Goal: Task Accomplishment & Management: Manage account settings

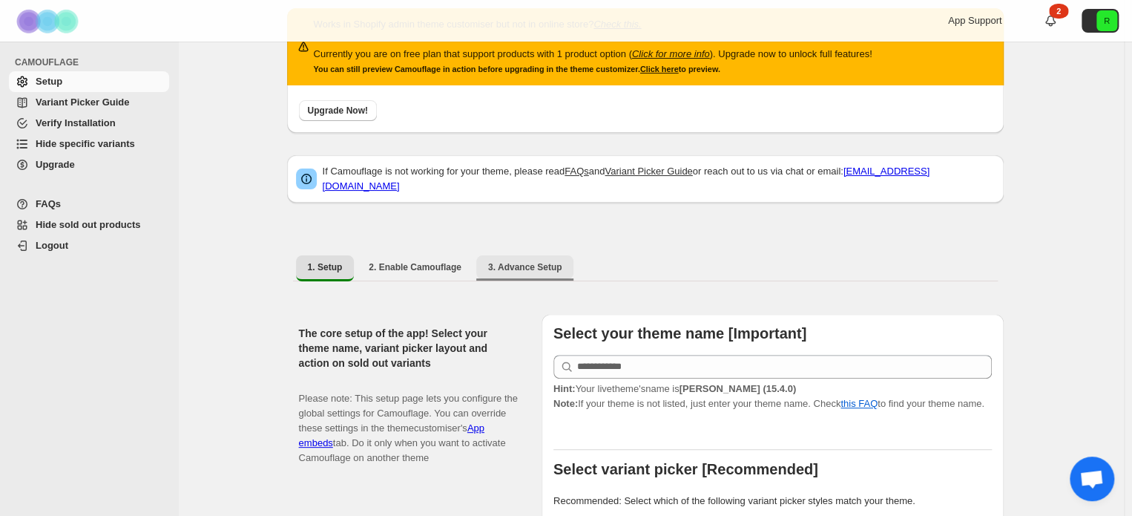
scroll to position [74, 0]
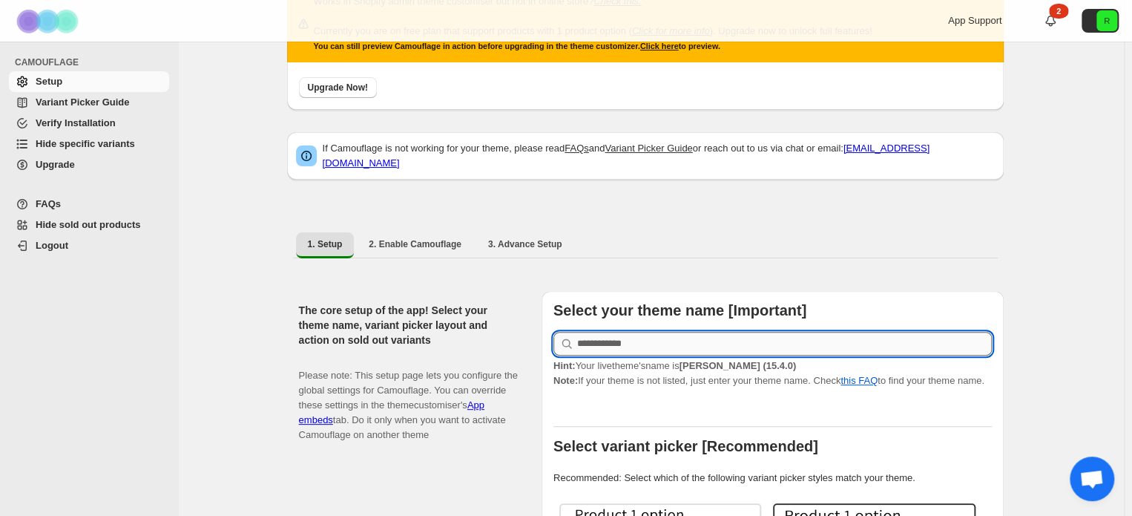
click at [650, 341] on input "text" at bounding box center [784, 344] width 415 height 24
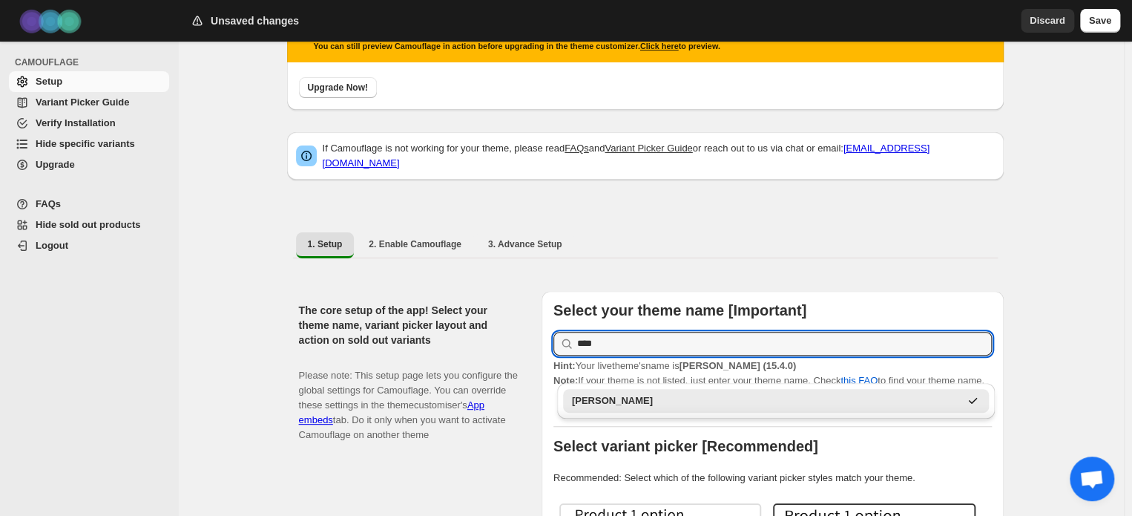
click at [594, 405] on div "Dawn" at bounding box center [766, 400] width 388 height 15
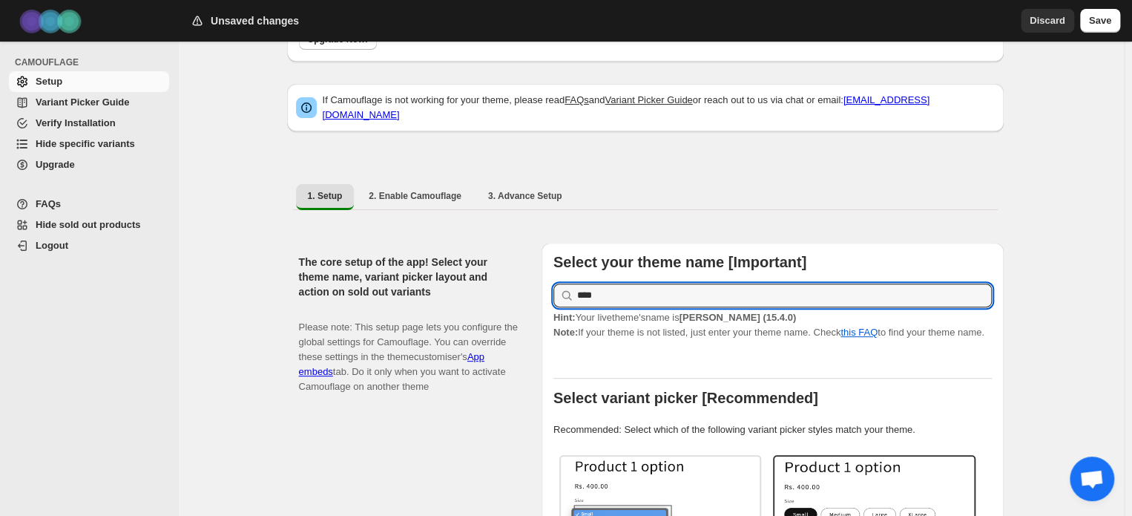
scroll to position [148, 0]
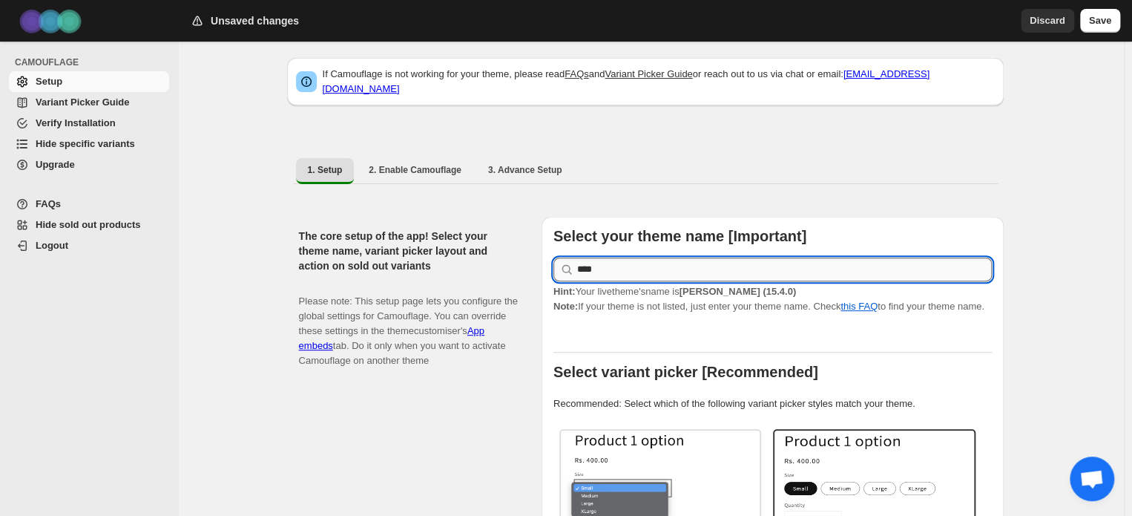
click at [723, 261] on input "****" at bounding box center [784, 269] width 415 height 24
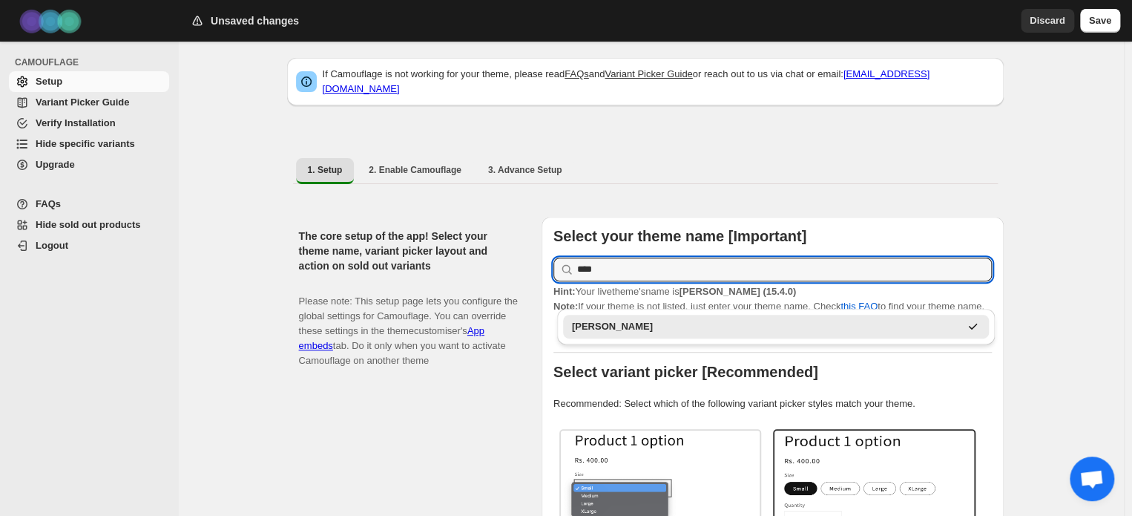
click at [665, 315] on div "Dawn" at bounding box center [776, 327] width 427 height 24
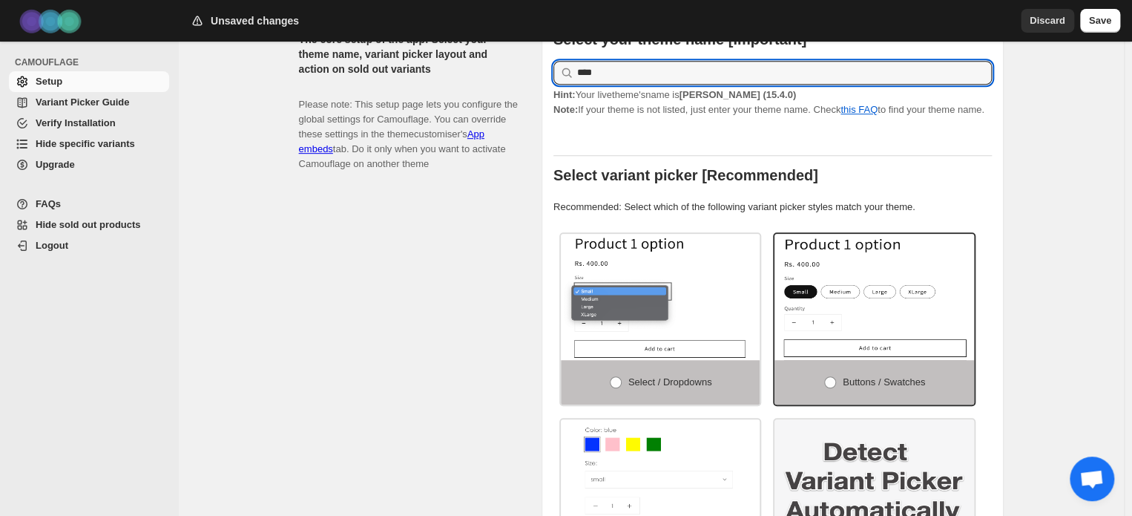
scroll to position [371, 0]
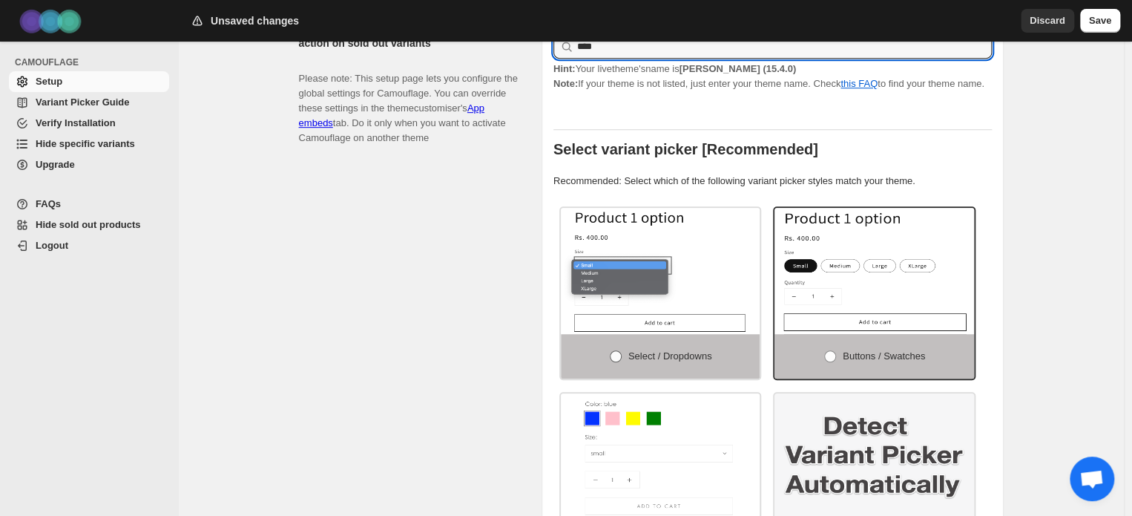
type input "****"
click at [657, 350] on span "Select / Dropdowns" at bounding box center [670, 355] width 84 height 11
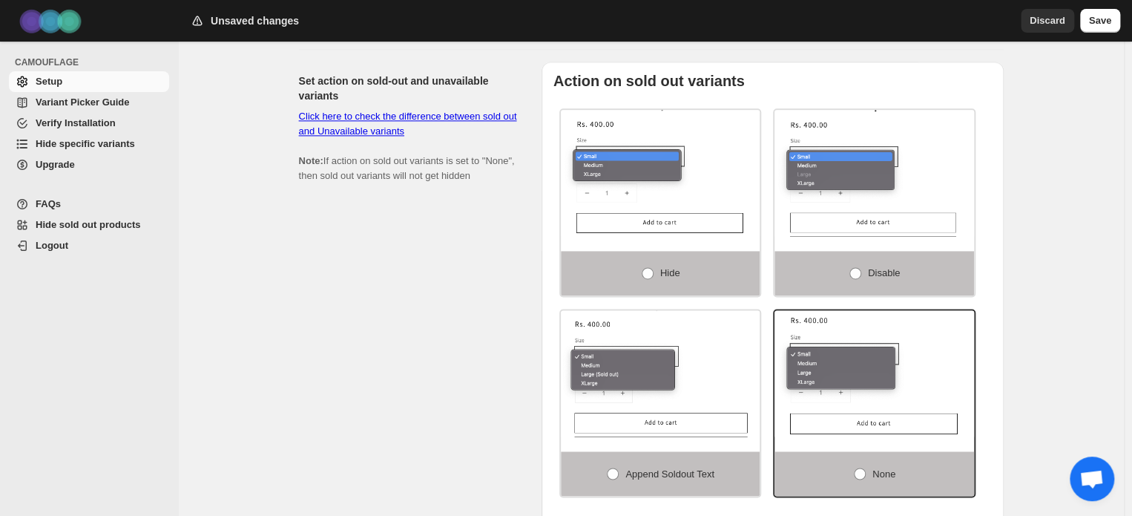
scroll to position [965, 0]
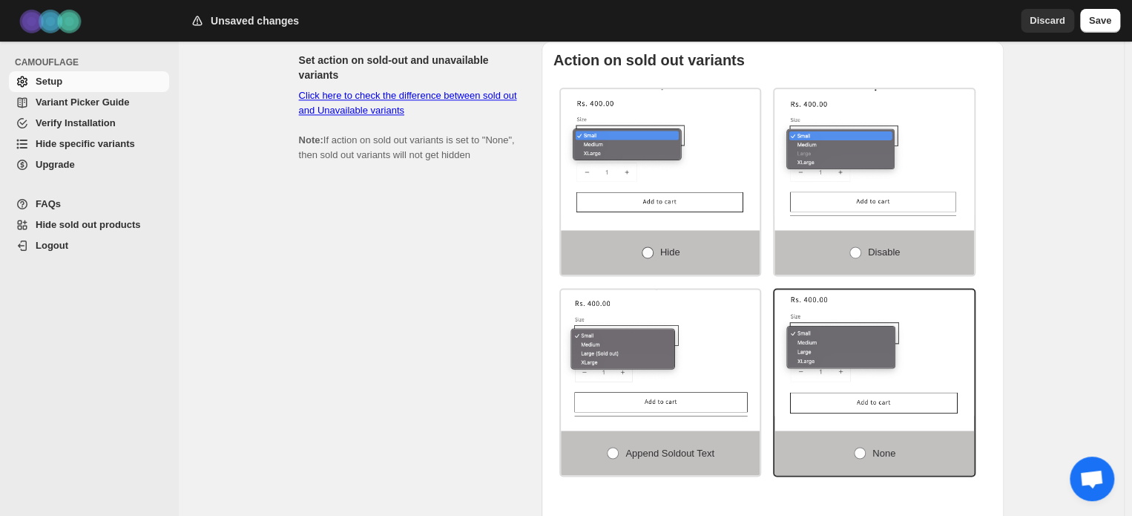
click at [663, 241] on label "Hide" at bounding box center [661, 252] width 200 height 45
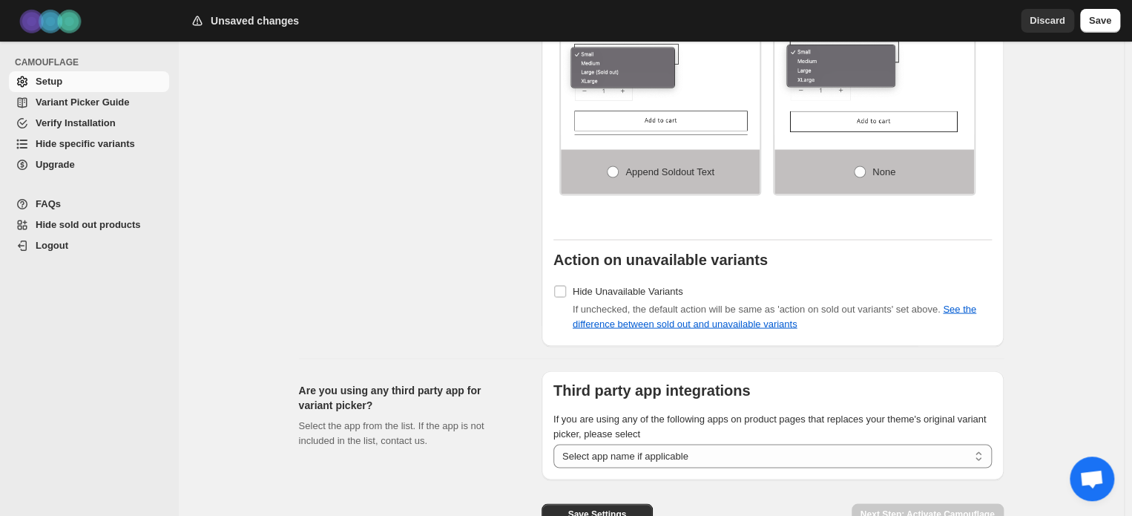
scroll to position [1320, 0]
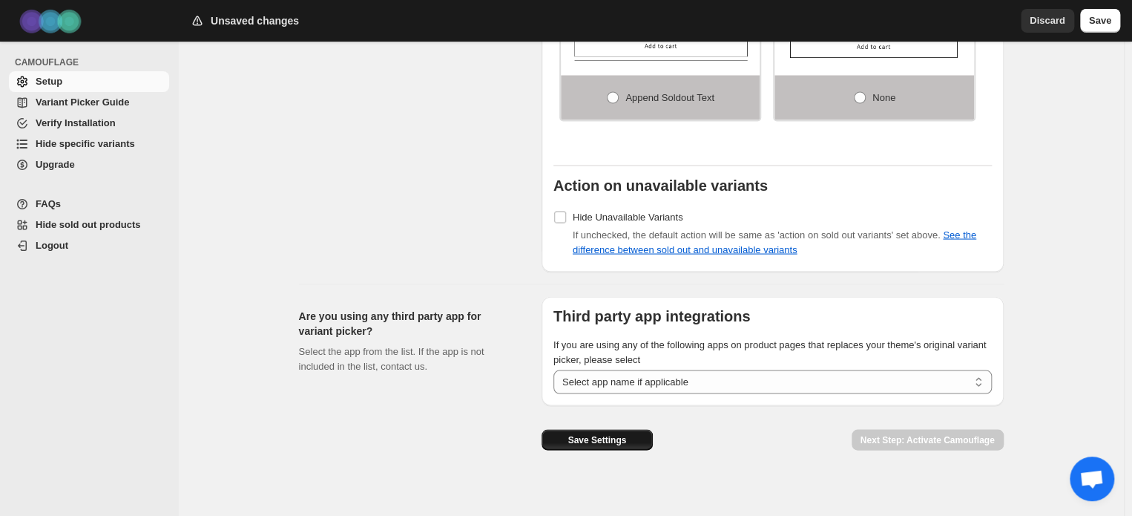
click at [570, 429] on button "Save Settings" at bounding box center [597, 439] width 111 height 21
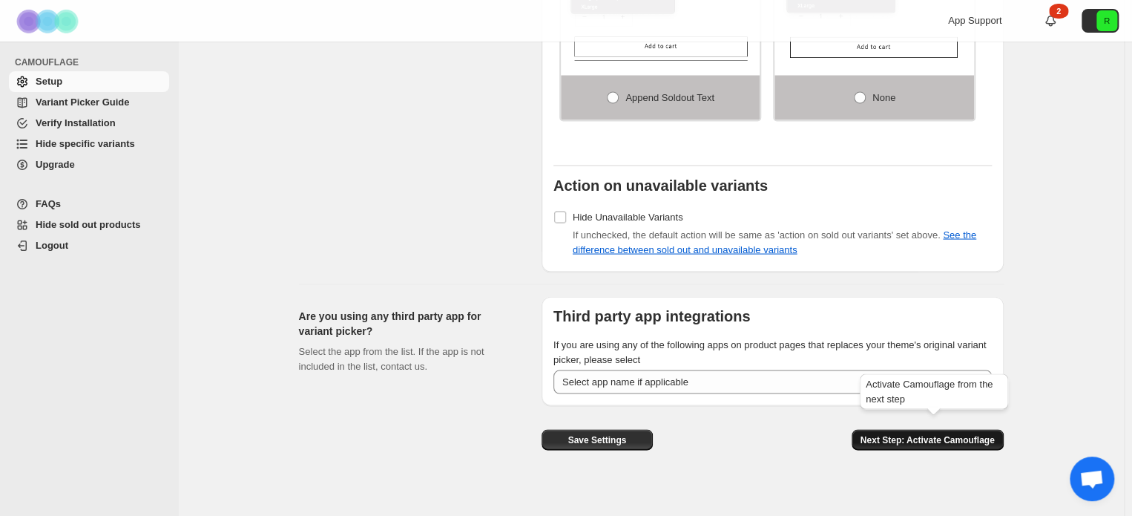
click at [947, 433] on span "Next Step: Activate Camouflage" at bounding box center [928, 439] width 134 height 12
select select "**********"
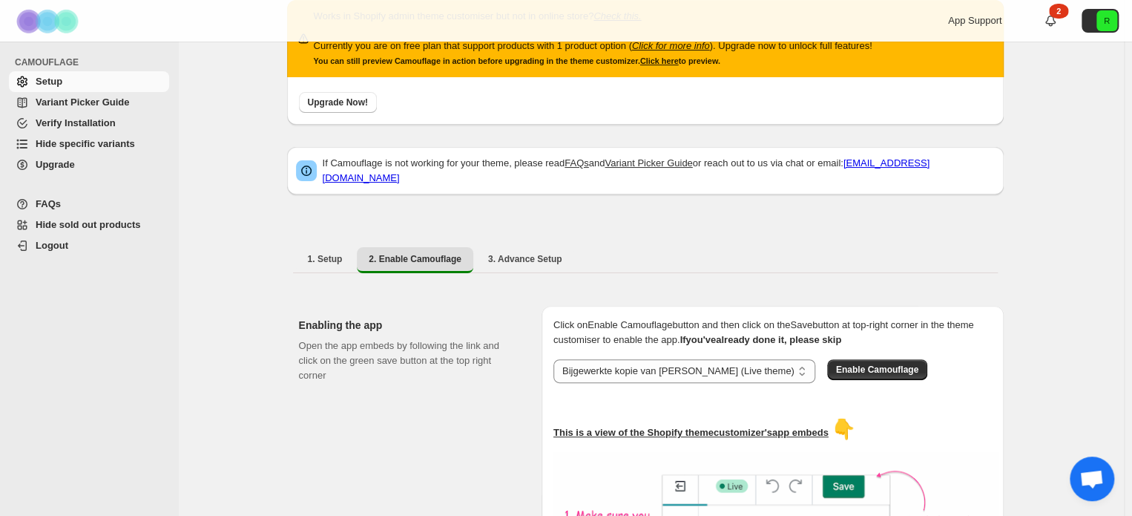
scroll to position [148, 0]
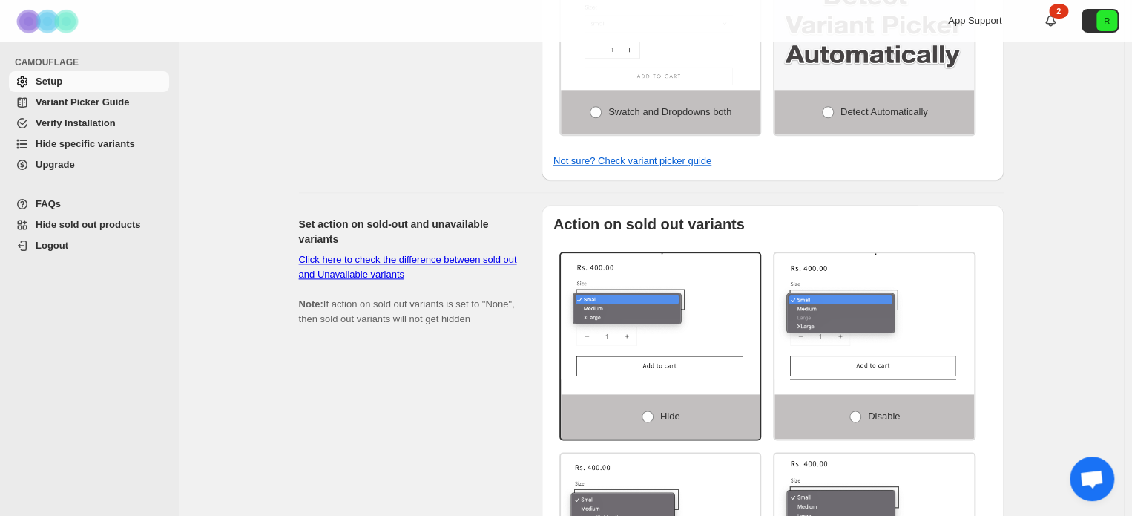
scroll to position [726, 0]
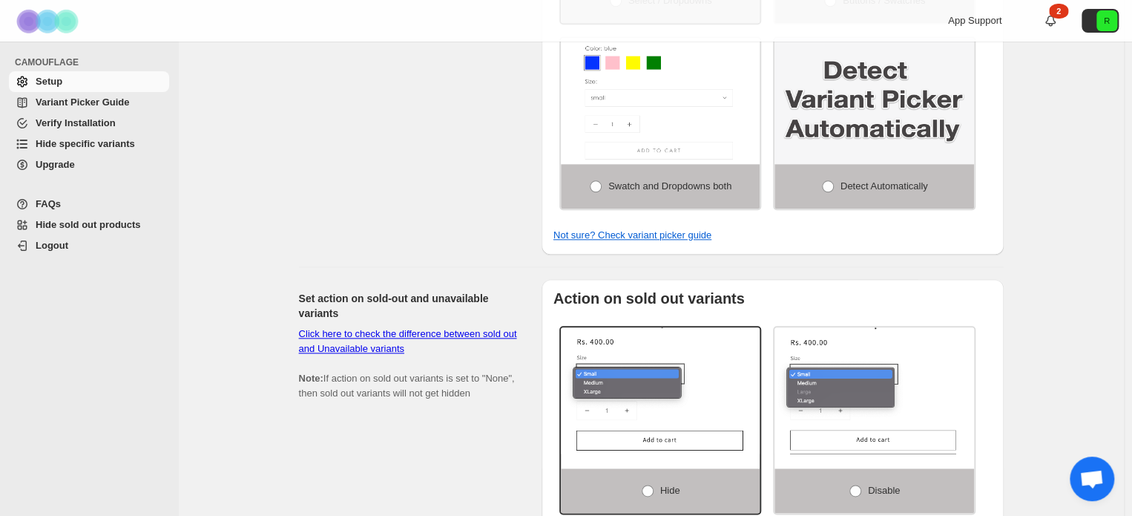
click at [95, 225] on span "Hide sold out products" at bounding box center [88, 224] width 105 height 11
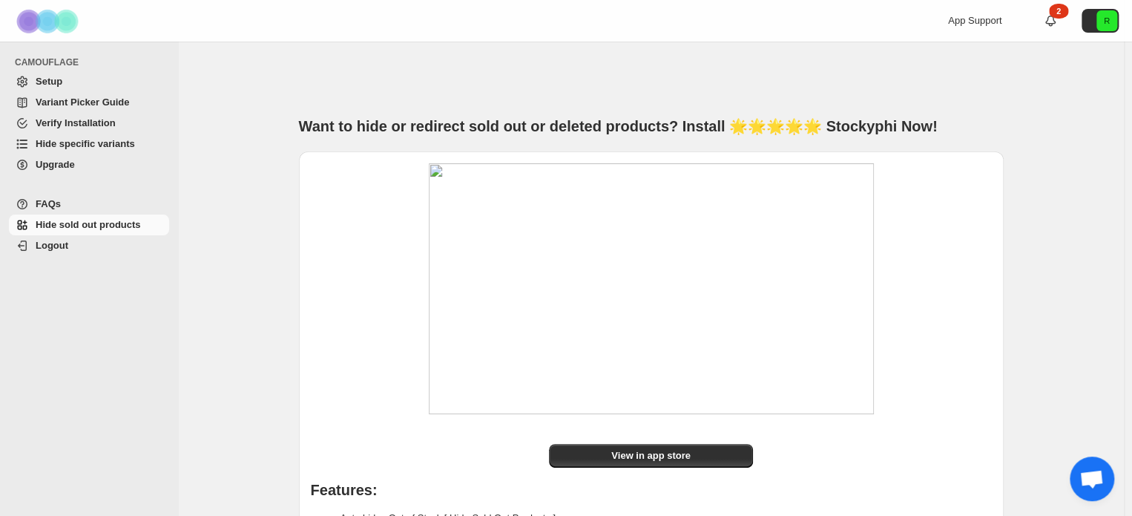
click at [97, 101] on span "Variant Picker Guide" at bounding box center [82, 101] width 93 height 11
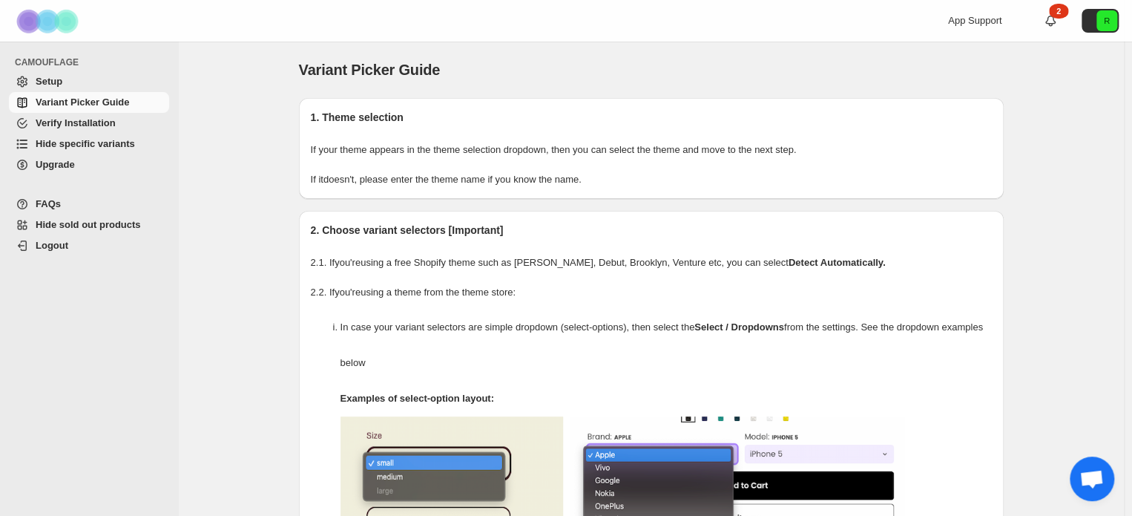
click at [77, 139] on span "Hide specific variants" at bounding box center [85, 143] width 99 height 11
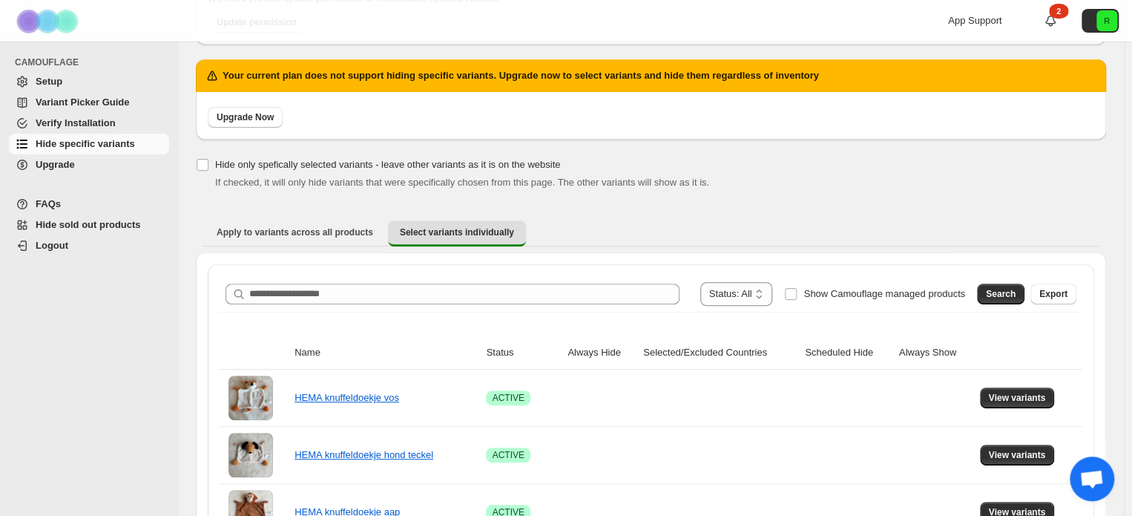
scroll to position [223, 0]
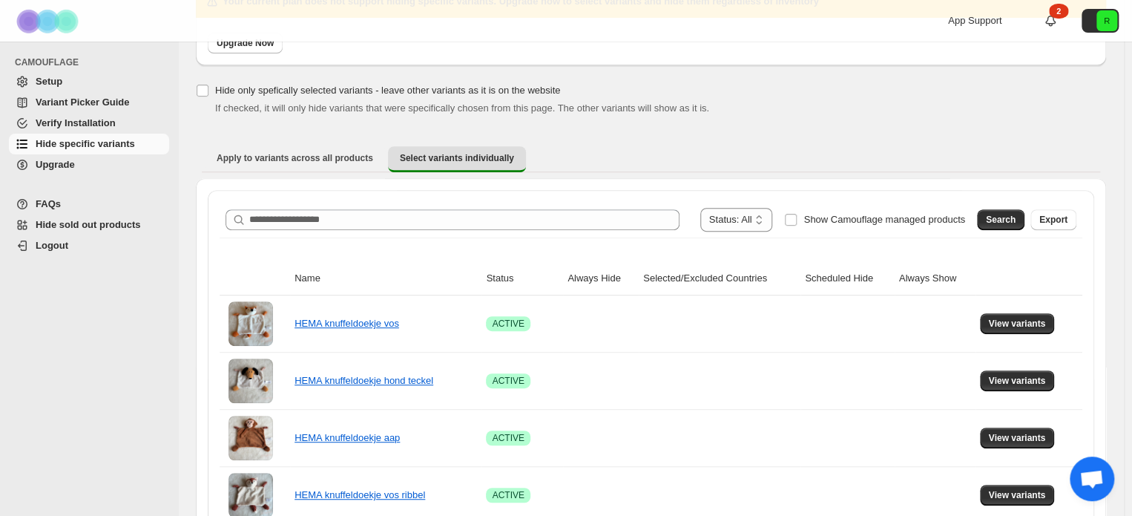
click at [50, 82] on span "Setup" at bounding box center [49, 81] width 27 height 11
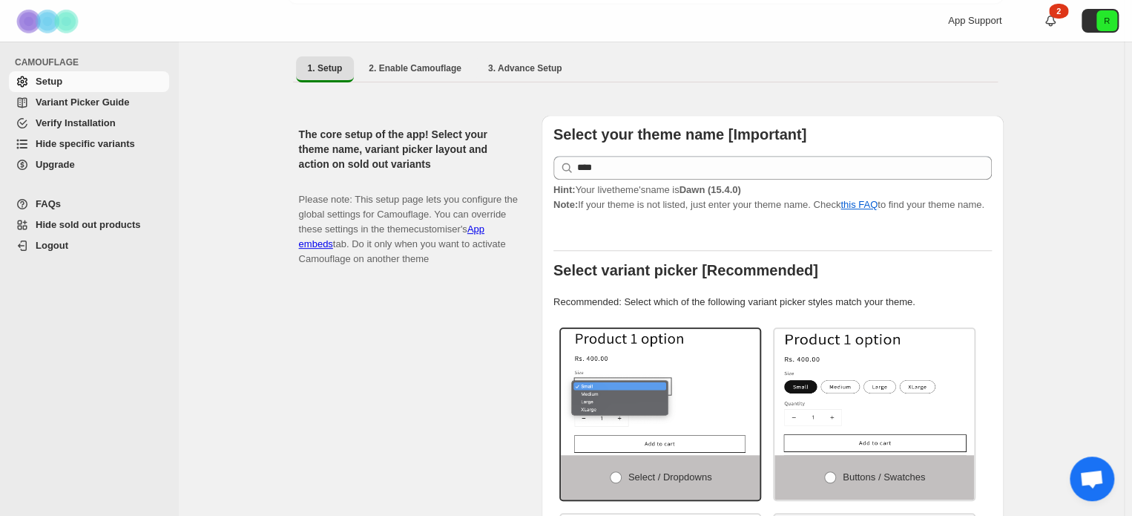
scroll to position [223, 0]
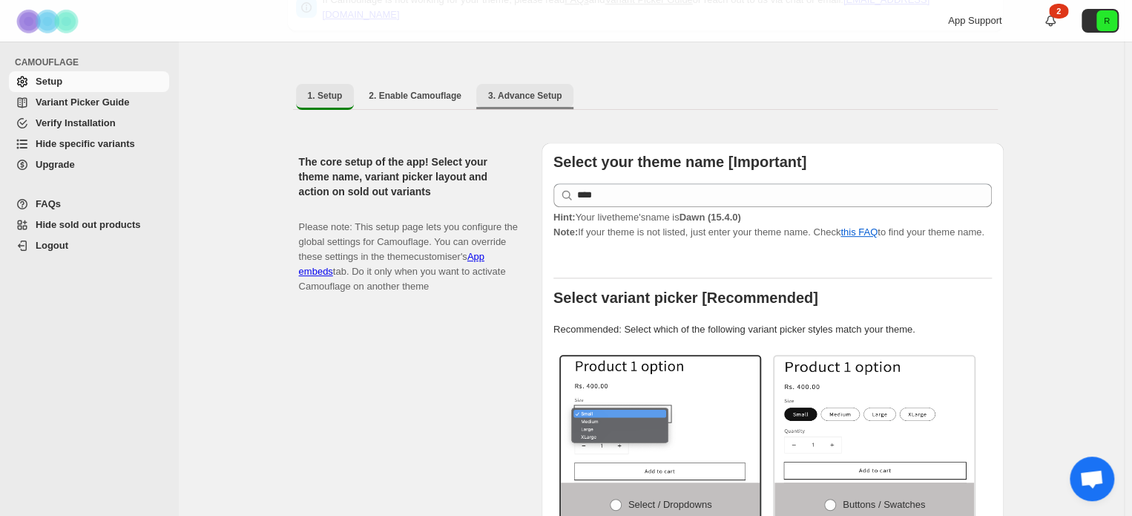
click at [543, 93] on span "3. Advance Setup" at bounding box center [525, 96] width 74 height 12
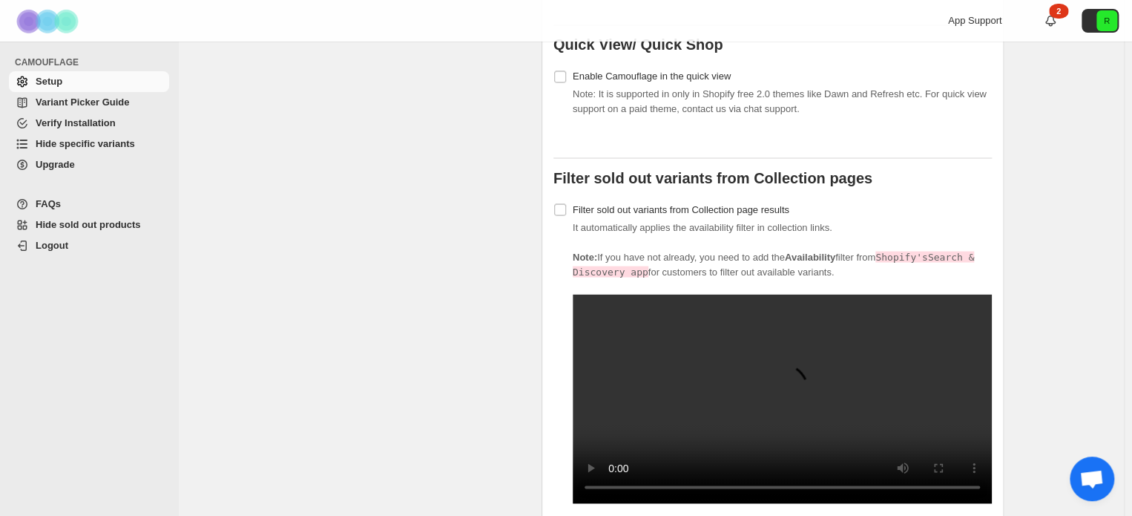
scroll to position [1261, 0]
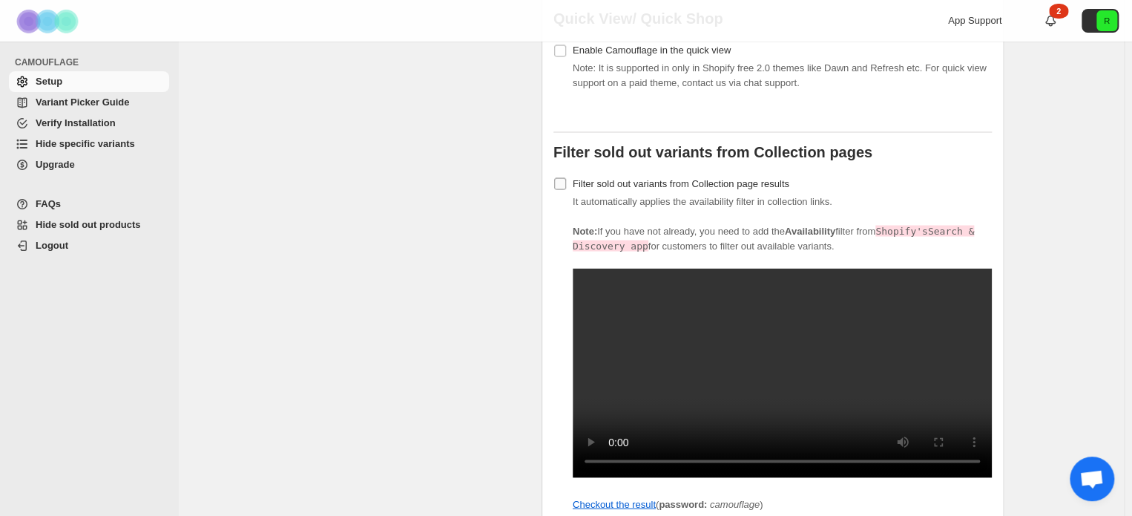
click at [567, 179] on span at bounding box center [559, 183] width 13 height 13
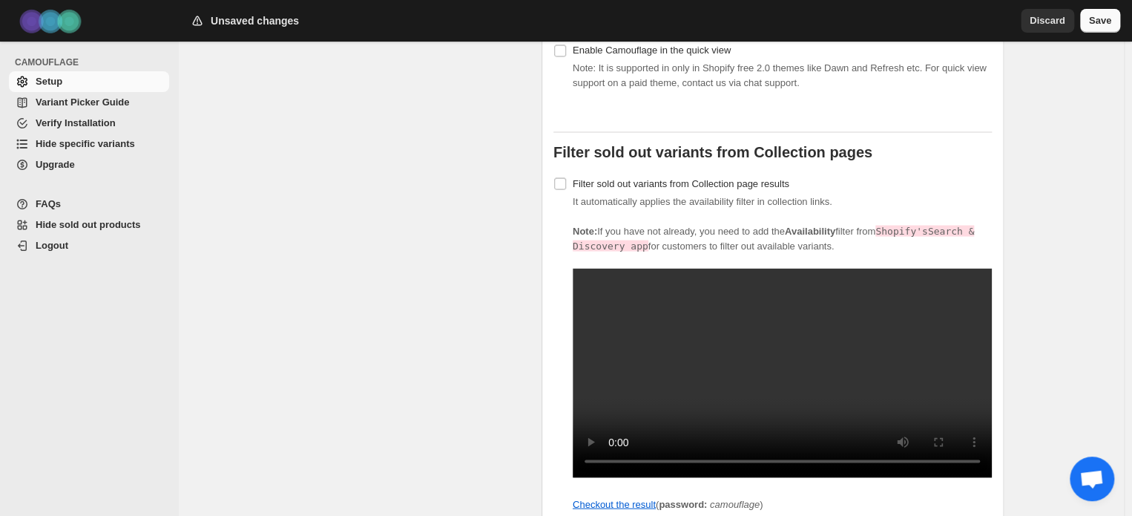
click at [1105, 15] on span "Save" at bounding box center [1100, 20] width 22 height 15
drag, startPoint x: 845, startPoint y: 221, endPoint x: 795, endPoint y: 220, distance: 50.5
click at [795, 225] on strong "Availability" at bounding box center [810, 230] width 50 height 11
copy strong "Availability"
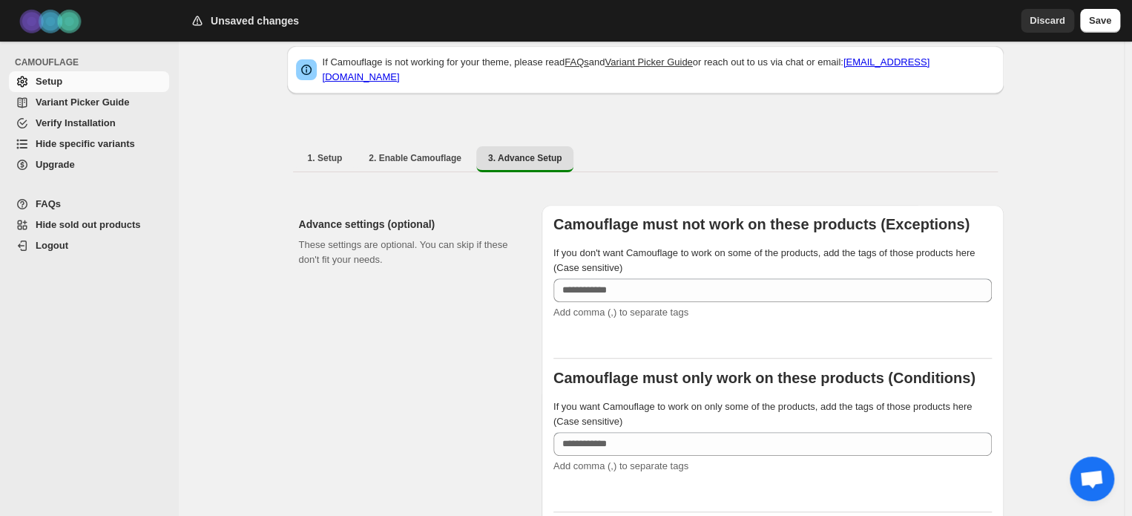
scroll to position [74, 0]
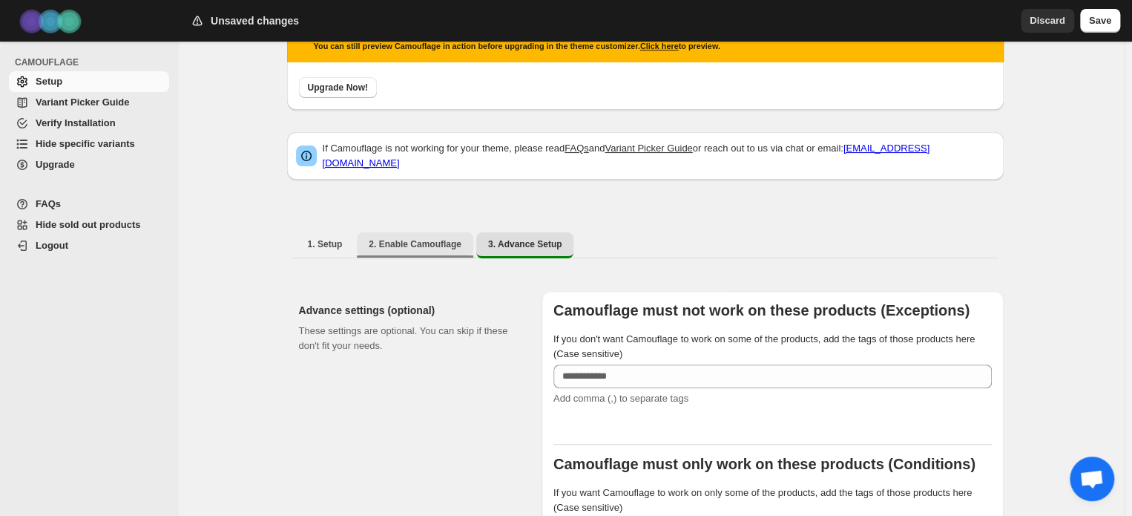
click at [433, 243] on button "2. Enable Camouflage" at bounding box center [415, 244] width 116 height 24
select select "**********"
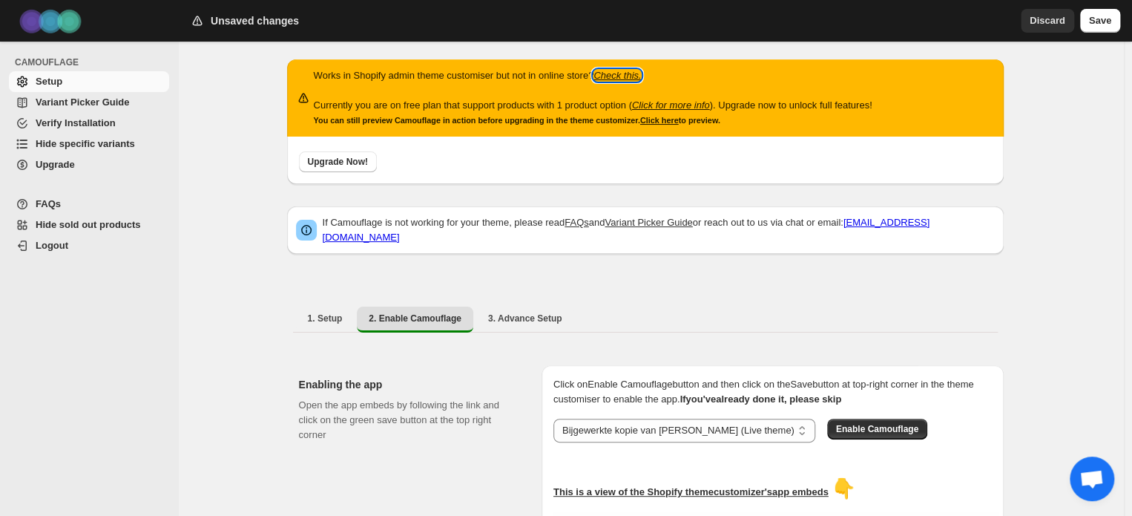
click at [620, 75] on icon "Check this." at bounding box center [617, 75] width 47 height 11
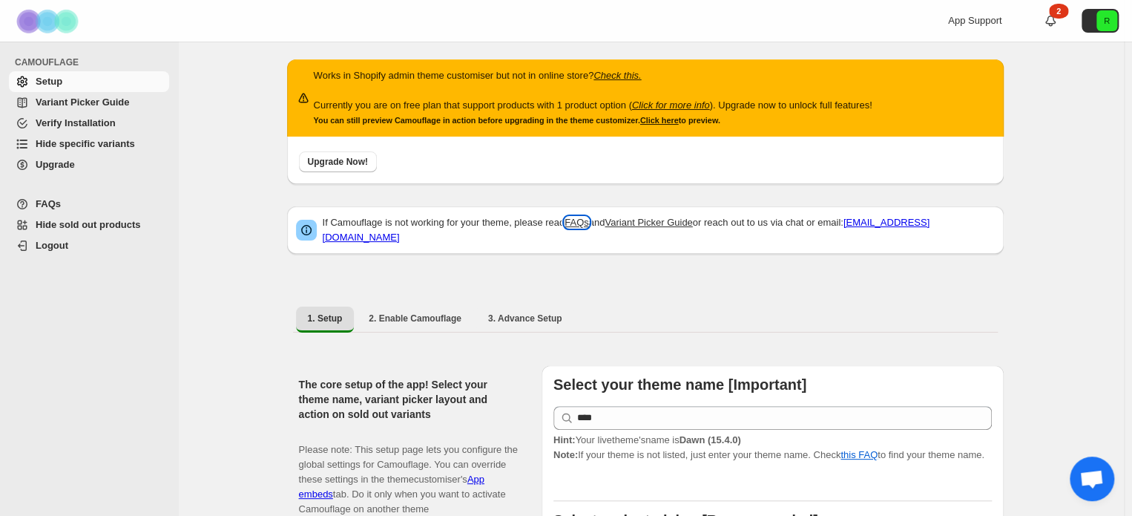
click at [585, 225] on link "FAQs" at bounding box center [577, 222] width 24 height 11
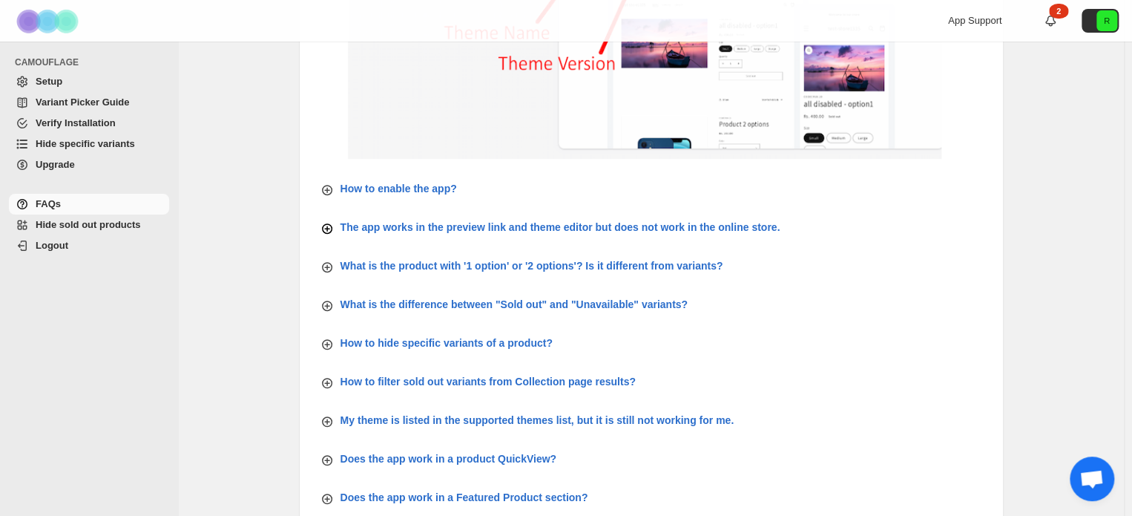
scroll to position [371, 0]
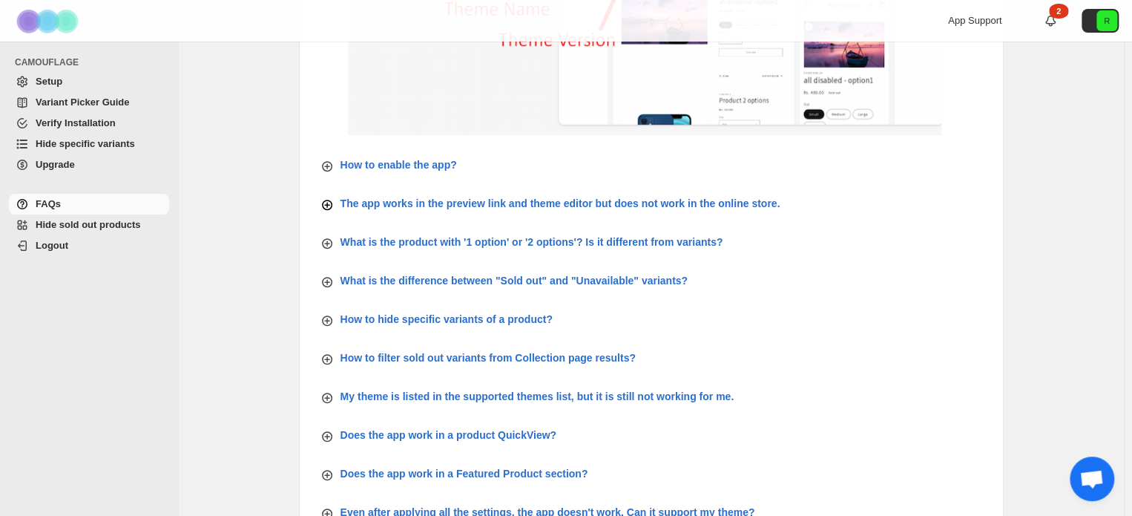
click at [641, 204] on p "The app works in the preview link and theme editor but does not work in the onl…" at bounding box center [561, 203] width 440 height 15
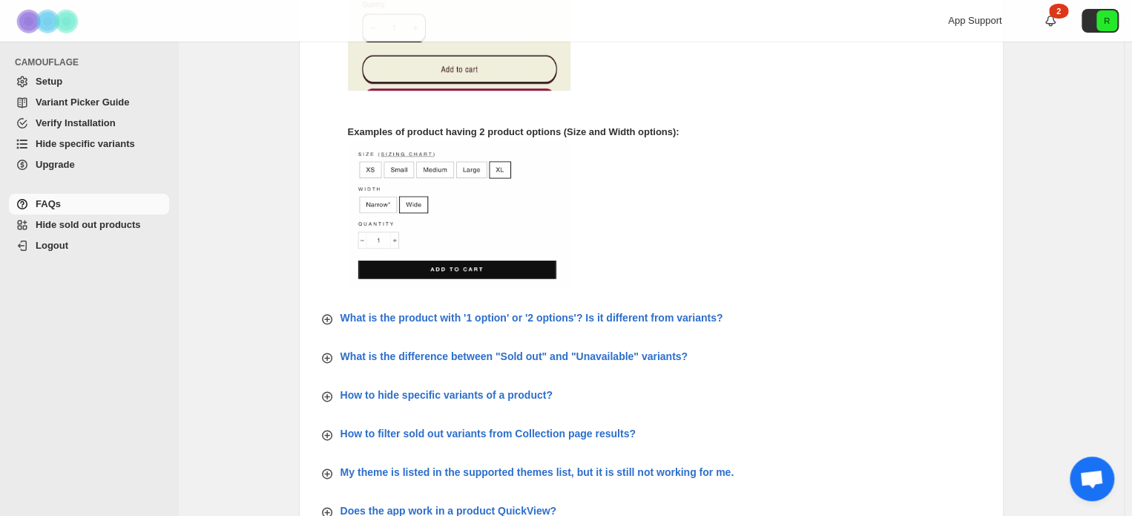
scroll to position [742, 0]
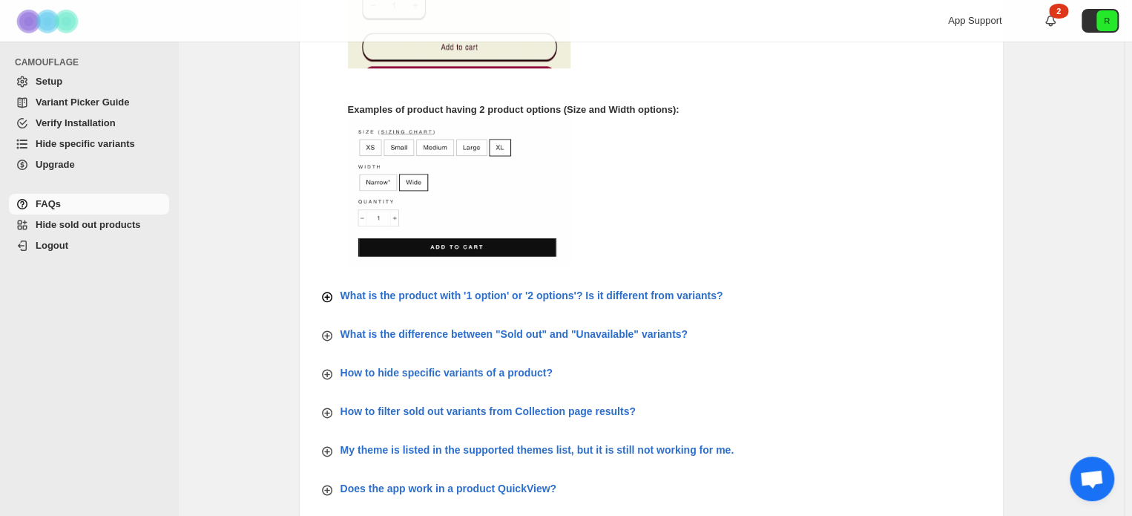
click at [616, 295] on p "What is the product with '1 option' or '2 options'? Is it different from varian…" at bounding box center [532, 295] width 383 height 15
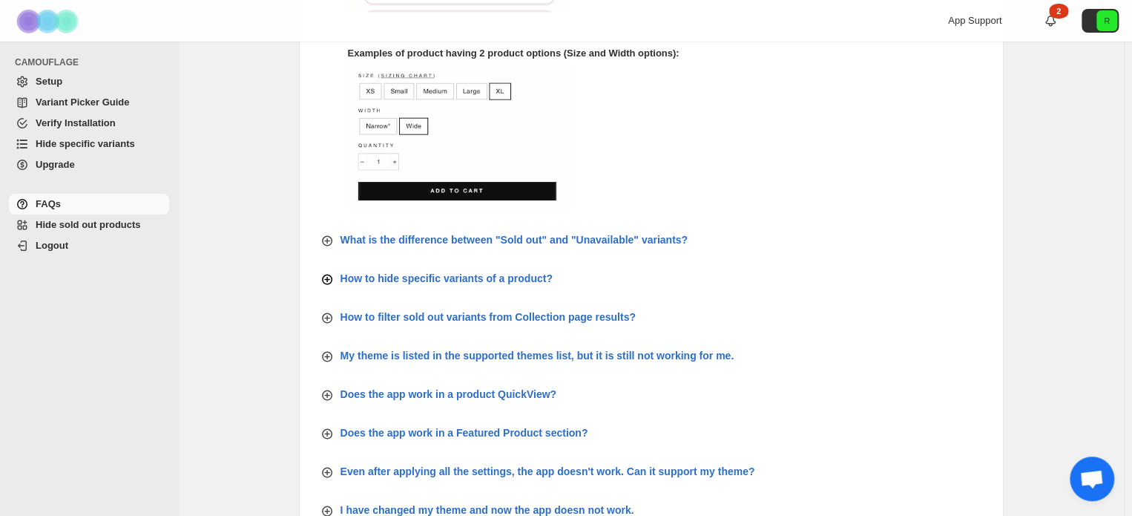
scroll to position [1335, 0]
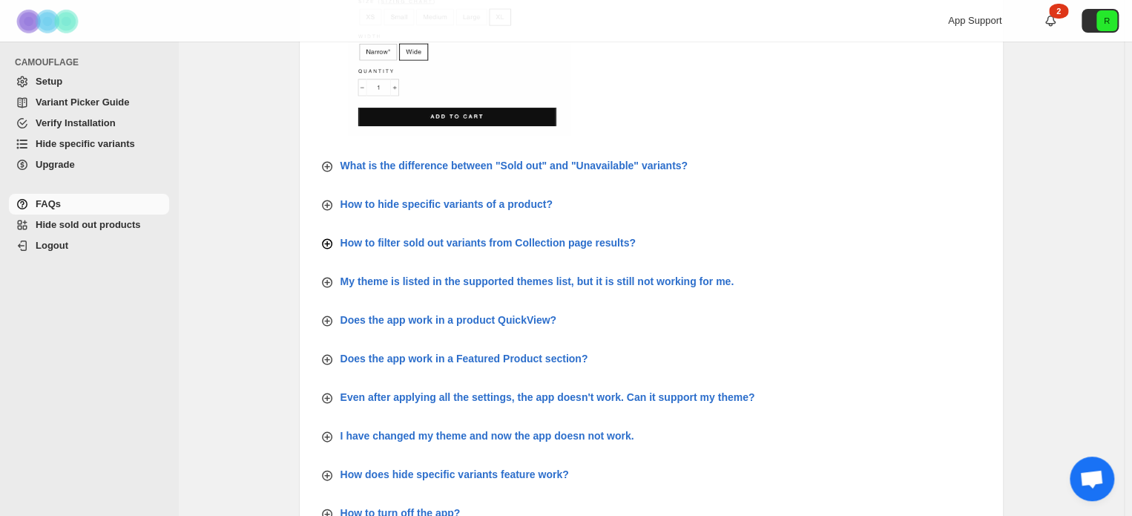
click at [547, 240] on p "How to filter sold out variants from Collection page results?" at bounding box center [488, 241] width 295 height 15
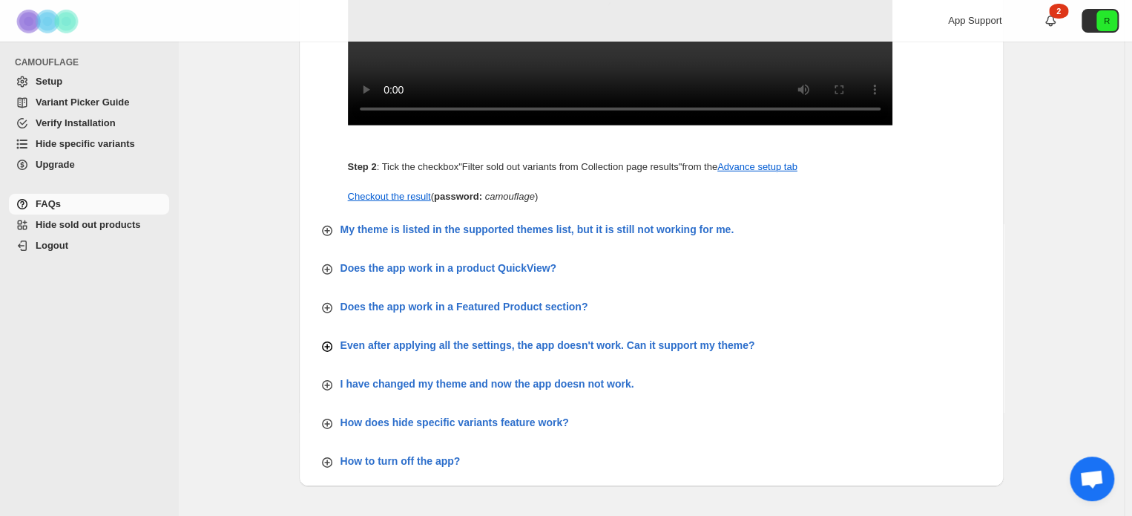
scroll to position [2152, 0]
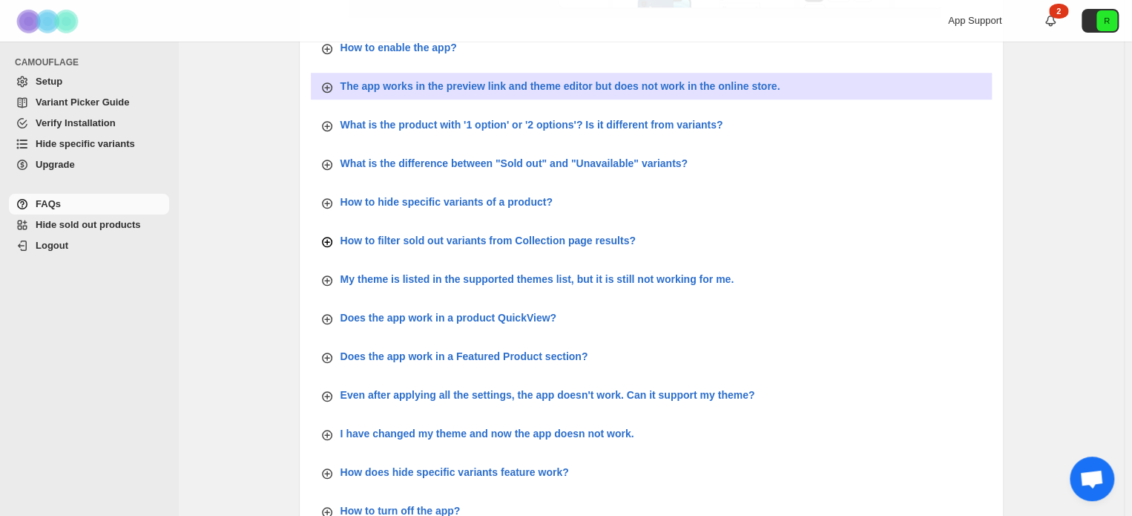
scroll to position [486, 0]
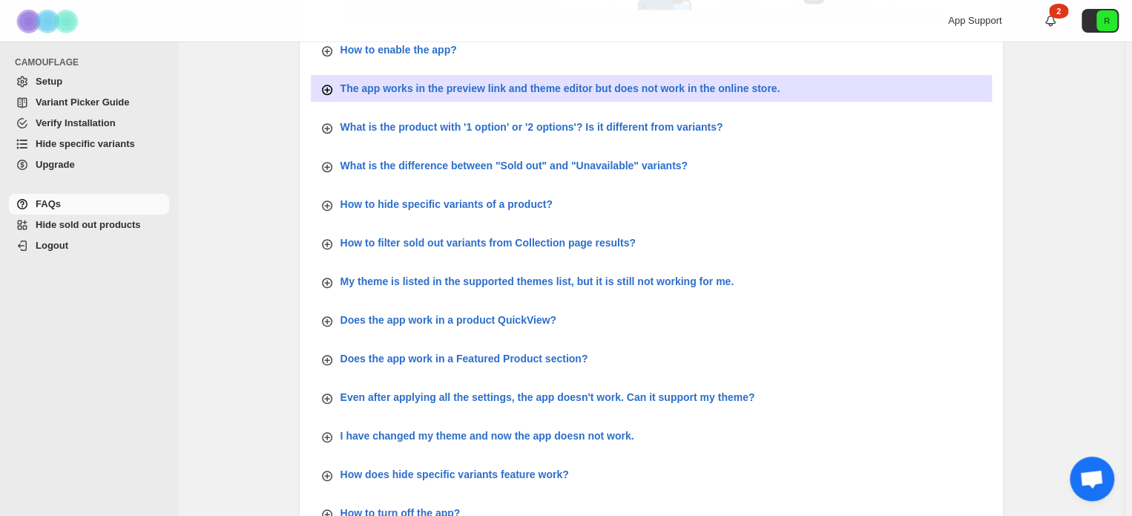
click at [503, 85] on p "The app works in the preview link and theme editor but does not work in the onl…" at bounding box center [561, 88] width 440 height 15
